Goal: Task Accomplishment & Management: Manage account settings

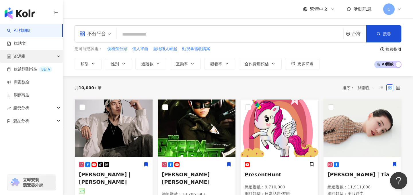
click at [31, 57] on div "資源庫" at bounding box center [31, 56] width 63 height 13
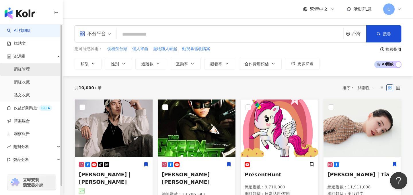
click at [30, 67] on link "網紅管理" at bounding box center [22, 70] width 16 height 6
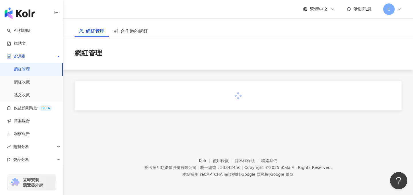
click at [393, 11] on span "C" at bounding box center [388, 8] width 11 height 11
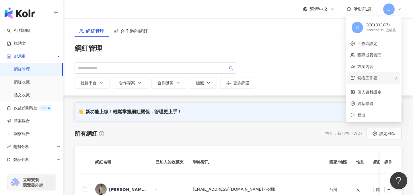
click at [375, 79] on span "切換工作區" at bounding box center [368, 78] width 20 height 5
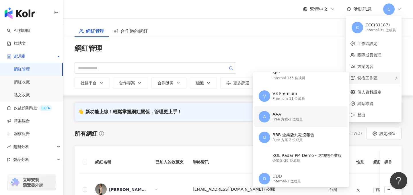
scroll to position [33, 0]
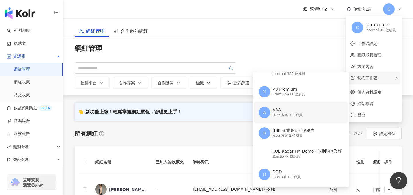
click at [291, 113] on div "Free 方案 - 1 位成員" at bounding box center [288, 115] width 30 height 5
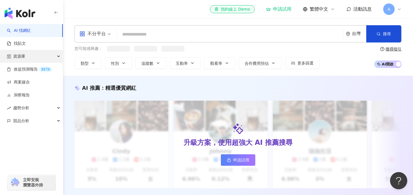
click at [32, 60] on div "資源庫" at bounding box center [31, 56] width 63 height 13
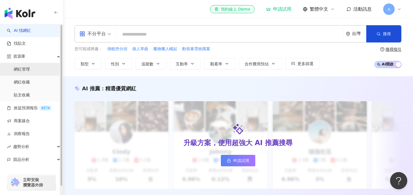
click at [30, 69] on link "網紅管理" at bounding box center [22, 70] width 16 height 6
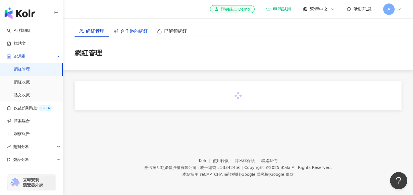
click at [135, 32] on span "合作過的網紅" at bounding box center [135, 31] width 28 height 7
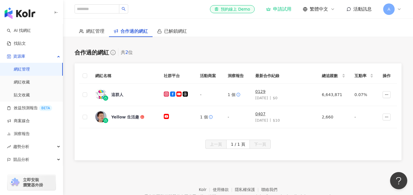
click at [318, 9] on span "繁體中文" at bounding box center [319, 9] width 18 height 6
click at [316, 42] on div "English" at bounding box center [322, 37] width 29 height 10
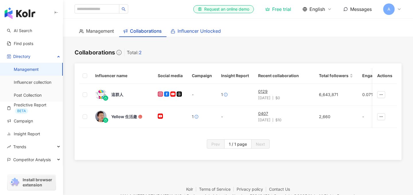
click at [193, 30] on span "Influencer Unlocked" at bounding box center [199, 31] width 43 height 7
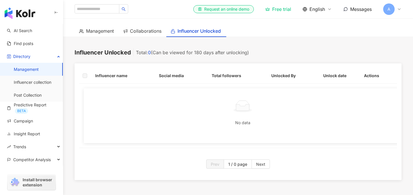
click at [319, 11] on span "English" at bounding box center [317, 9] width 15 height 6
click at [356, 41] on main "Management Collaborations Influencer Unlocked Influencer Unlocked Total: 0 (Can…" at bounding box center [238, 99] width 350 height 162
click at [317, 8] on span "English" at bounding box center [317, 9] width 15 height 6
click at [325, 24] on div "繁體中文" at bounding box center [320, 22] width 29 height 10
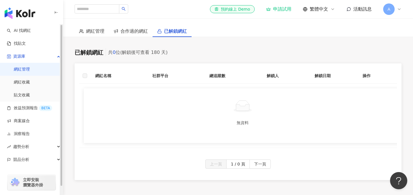
click at [29, 13] on img "button" at bounding box center [20, 12] width 31 height 11
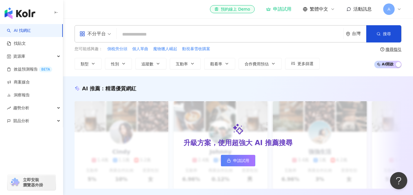
click at [384, 10] on span "A" at bounding box center [388, 8] width 11 height 11
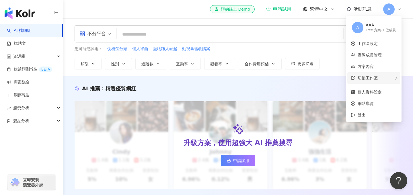
click at [378, 82] on div "切換工作區" at bounding box center [374, 77] width 53 height 11
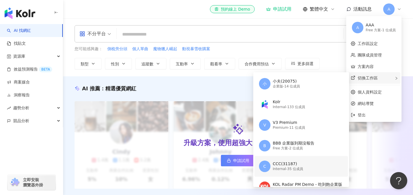
click at [284, 168] on div "Internal - 35 位成員" at bounding box center [288, 169] width 30 height 5
